Goal: Transaction & Acquisition: Purchase product/service

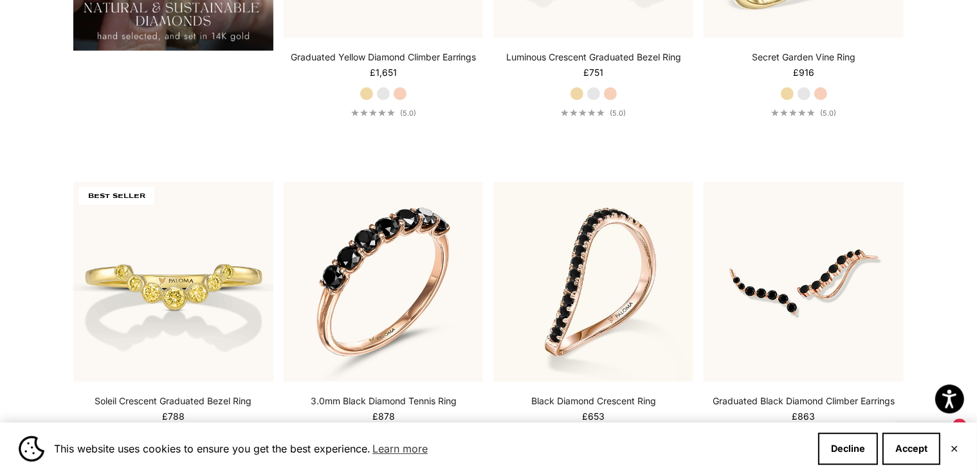
scroll to position [1304, 0]
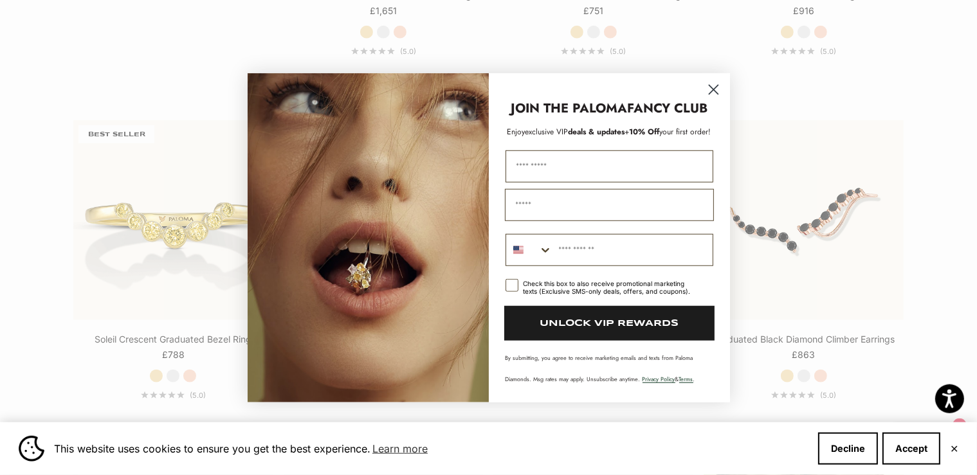
click at [710, 89] on circle "Close dialog" at bounding box center [712, 88] width 21 height 21
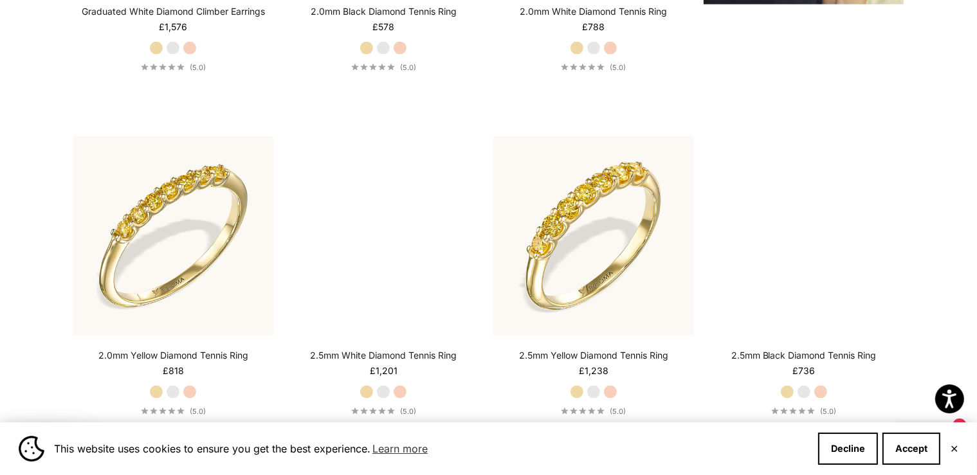
scroll to position [0, 0]
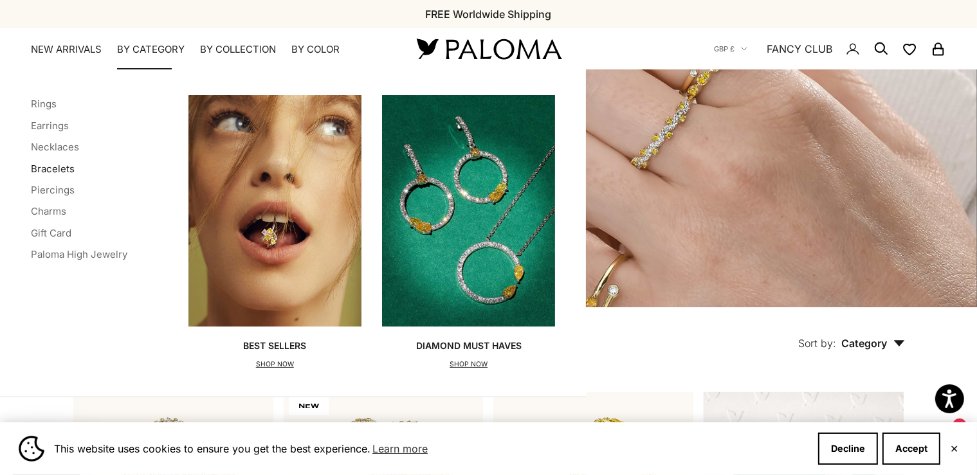
click at [58, 169] on link "Bracelets" at bounding box center [53, 169] width 44 height 12
